Goal: Use online tool/utility

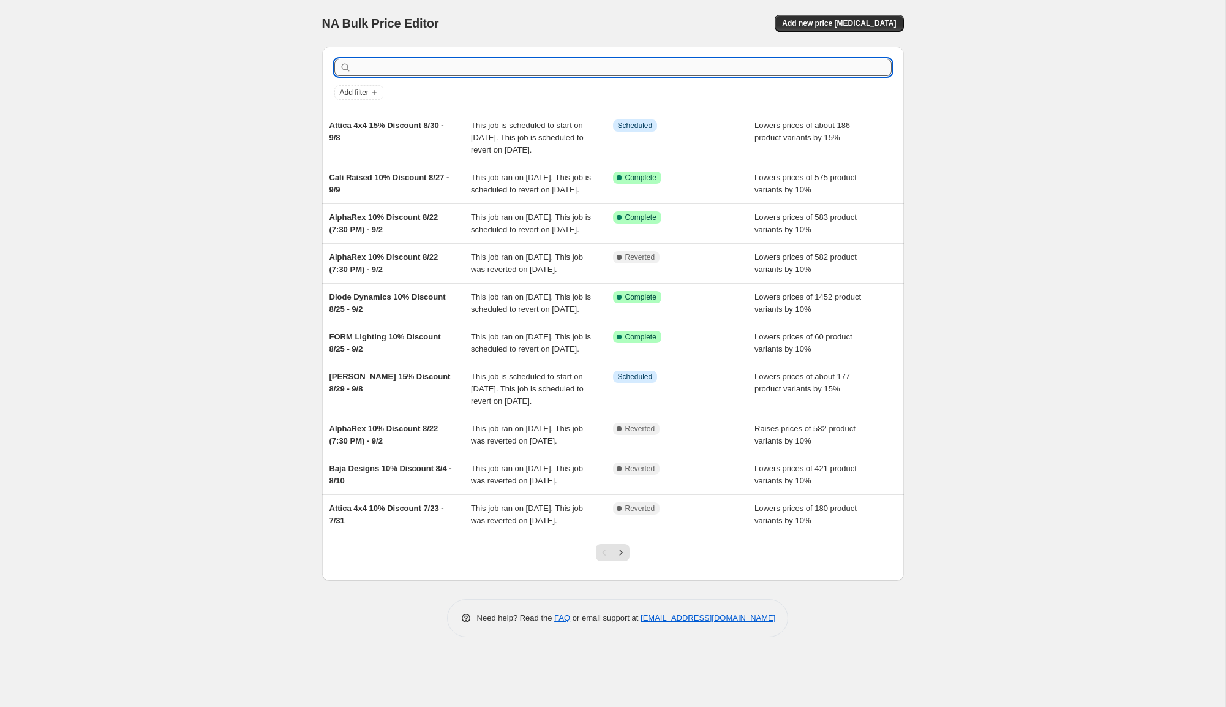
click at [469, 69] on input "text" at bounding box center [623, 67] width 538 height 17
type input "mori"
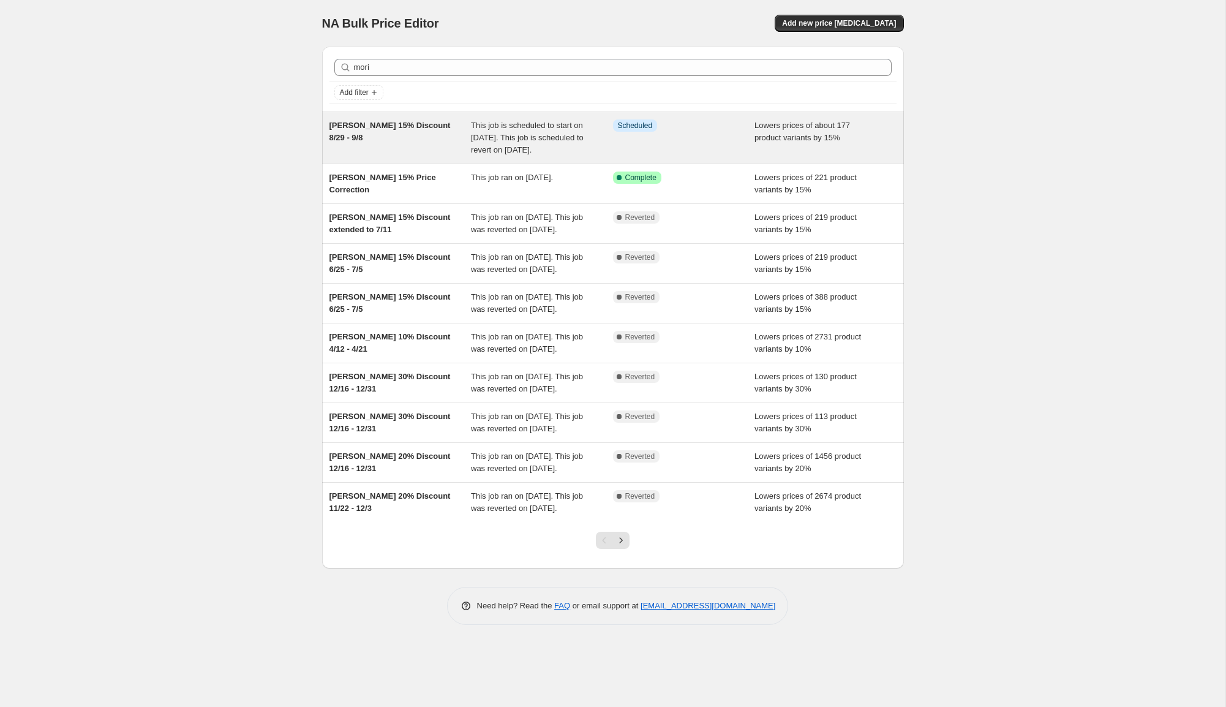
click at [414, 127] on span "[PERSON_NAME] 15% Discount 8/29 - 9/8" at bounding box center [390, 131] width 121 height 21
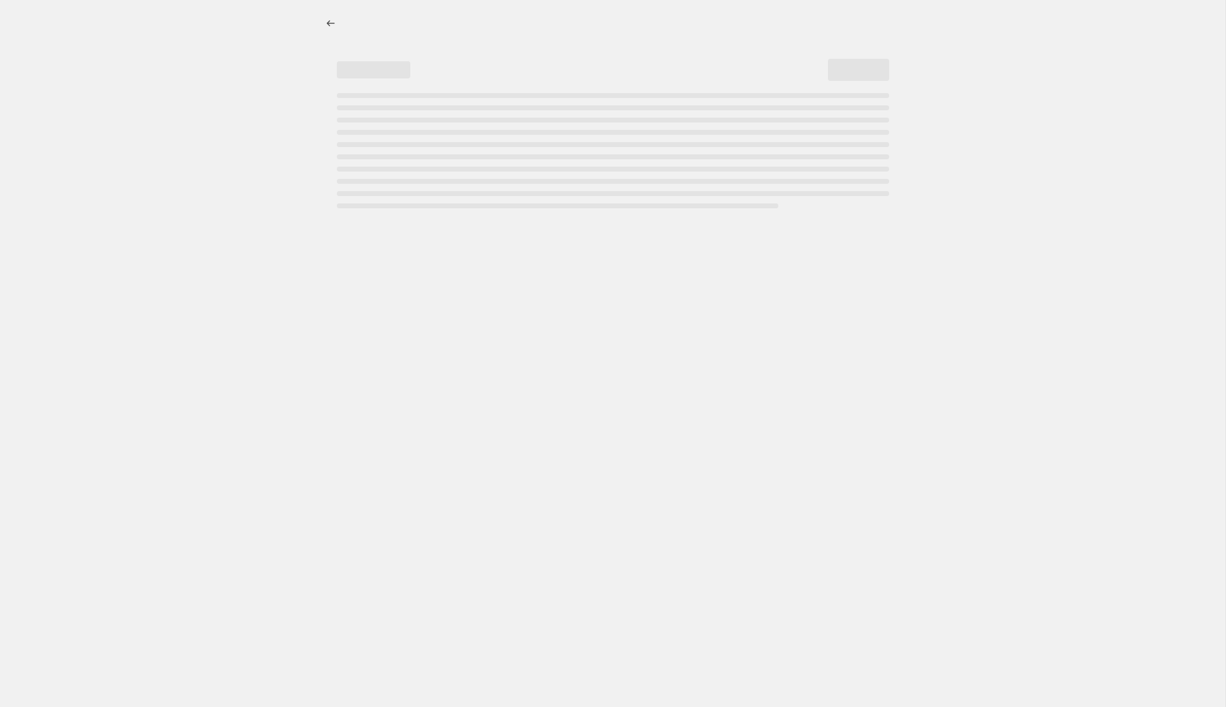
select select "percentage"
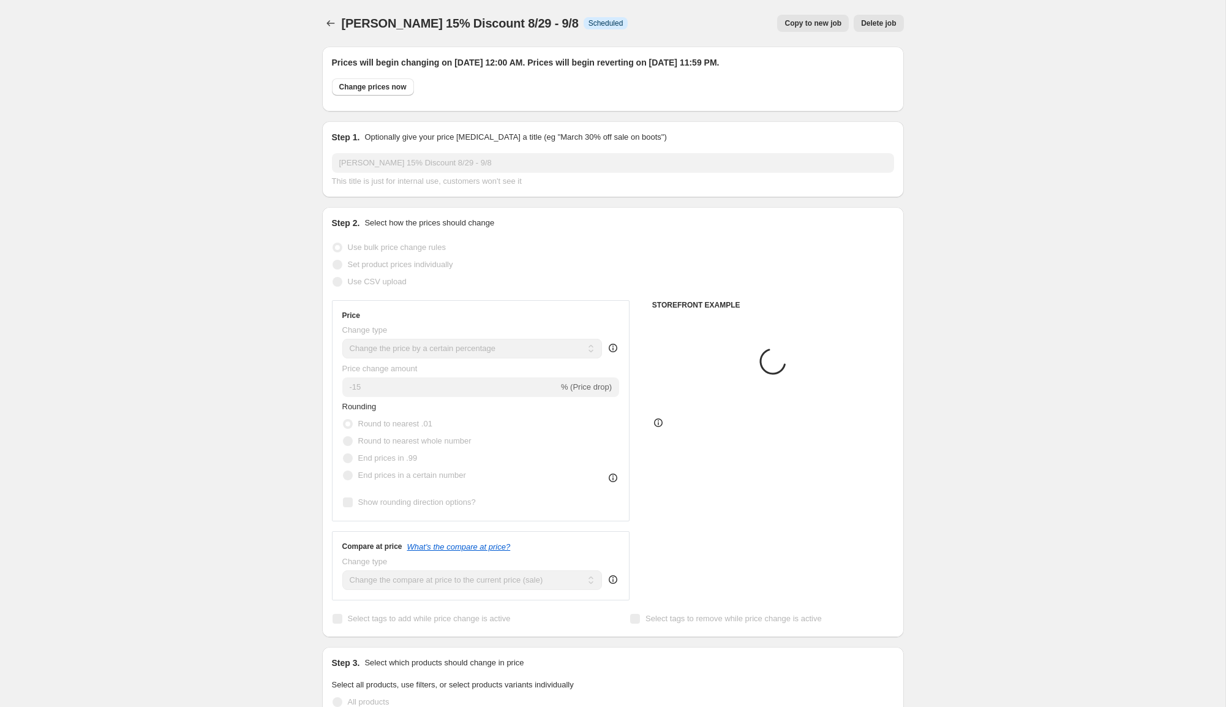
select select "collection"
